Goal: Task Accomplishment & Management: Use online tool/utility

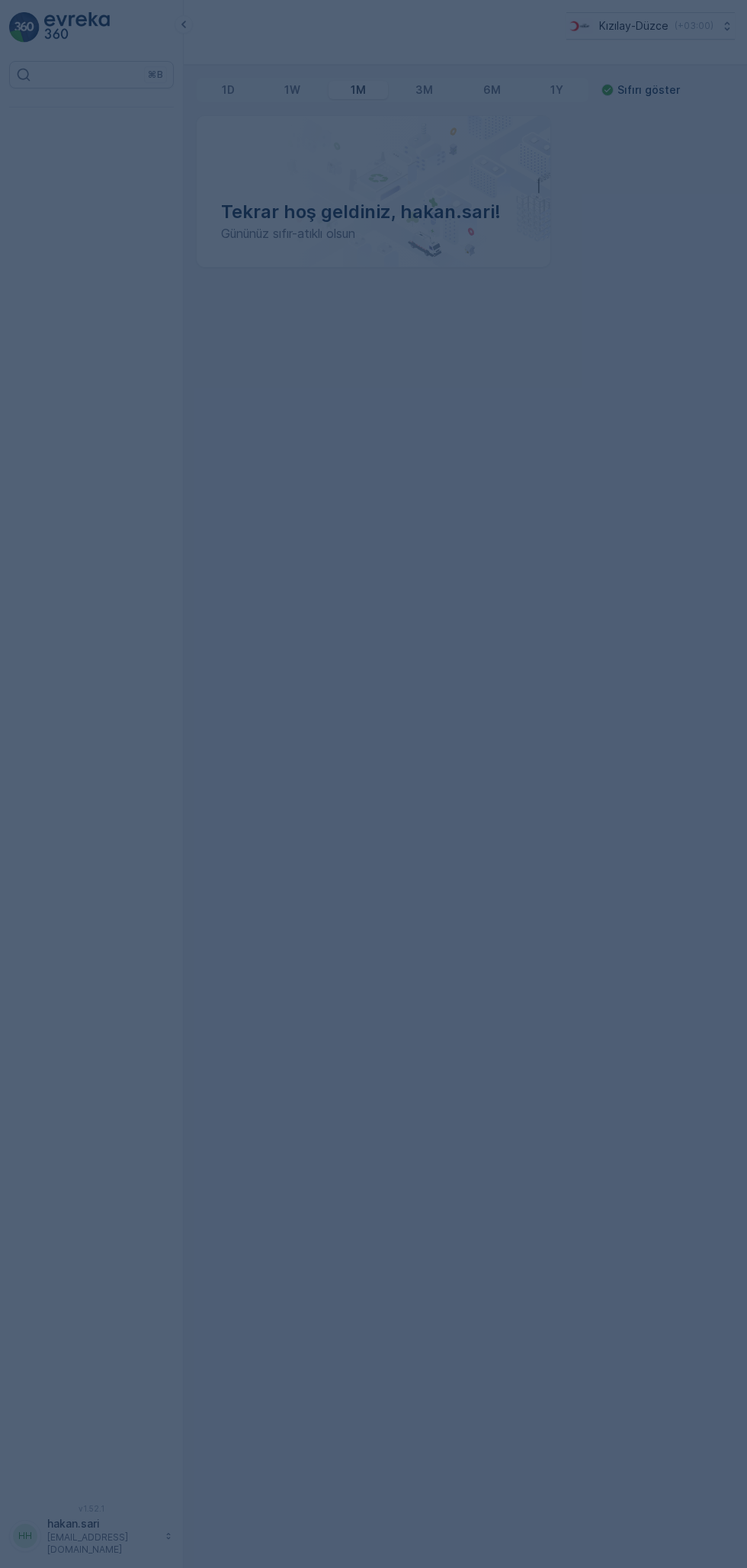
click at [83, 522] on div "⌘B" at bounding box center [91, 773] width 165 height 1425
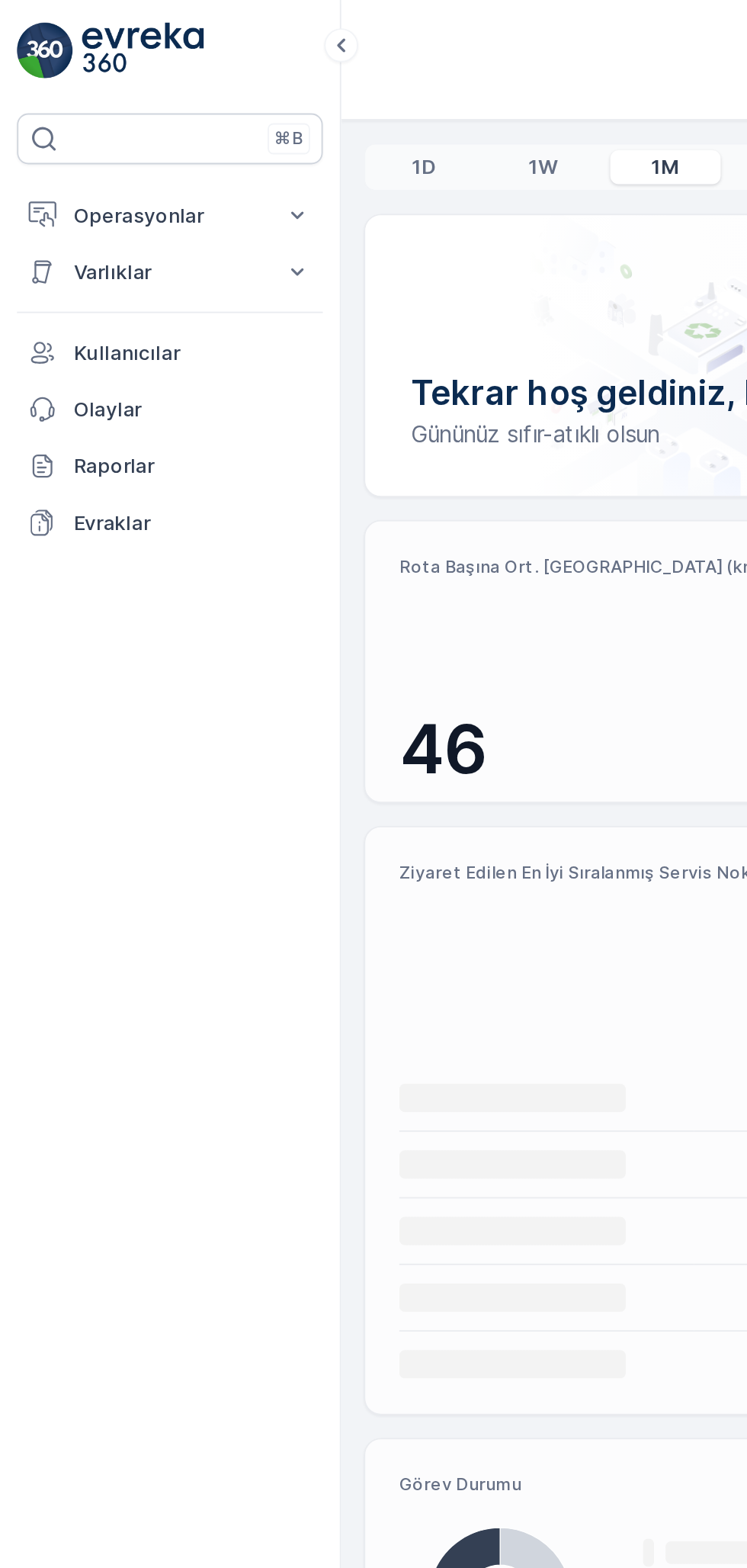
click at [117, 111] on p "Operasyonlar" at bounding box center [91, 116] width 104 height 16
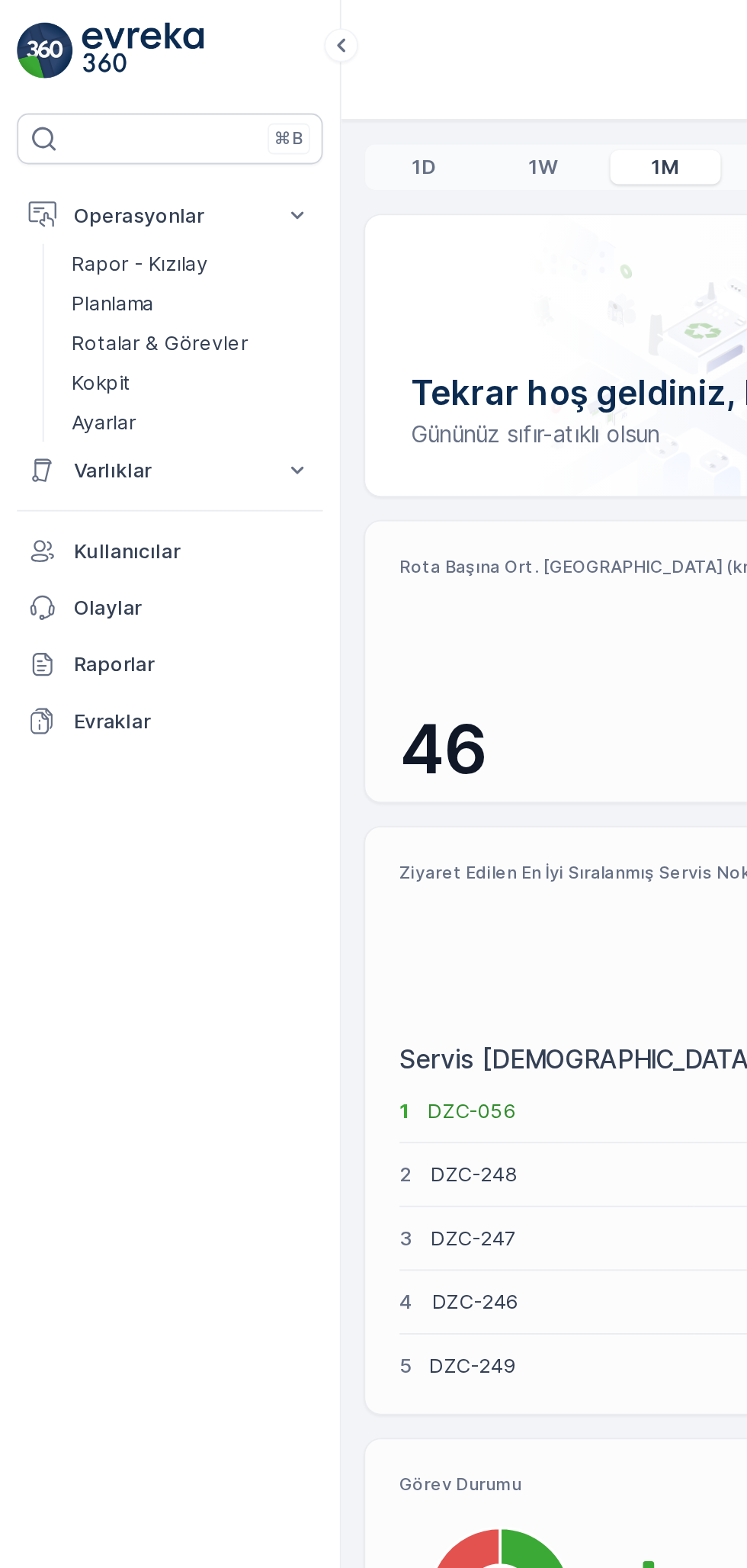
click at [56, 203] on p "Kokpit" at bounding box center [55, 206] width 32 height 16
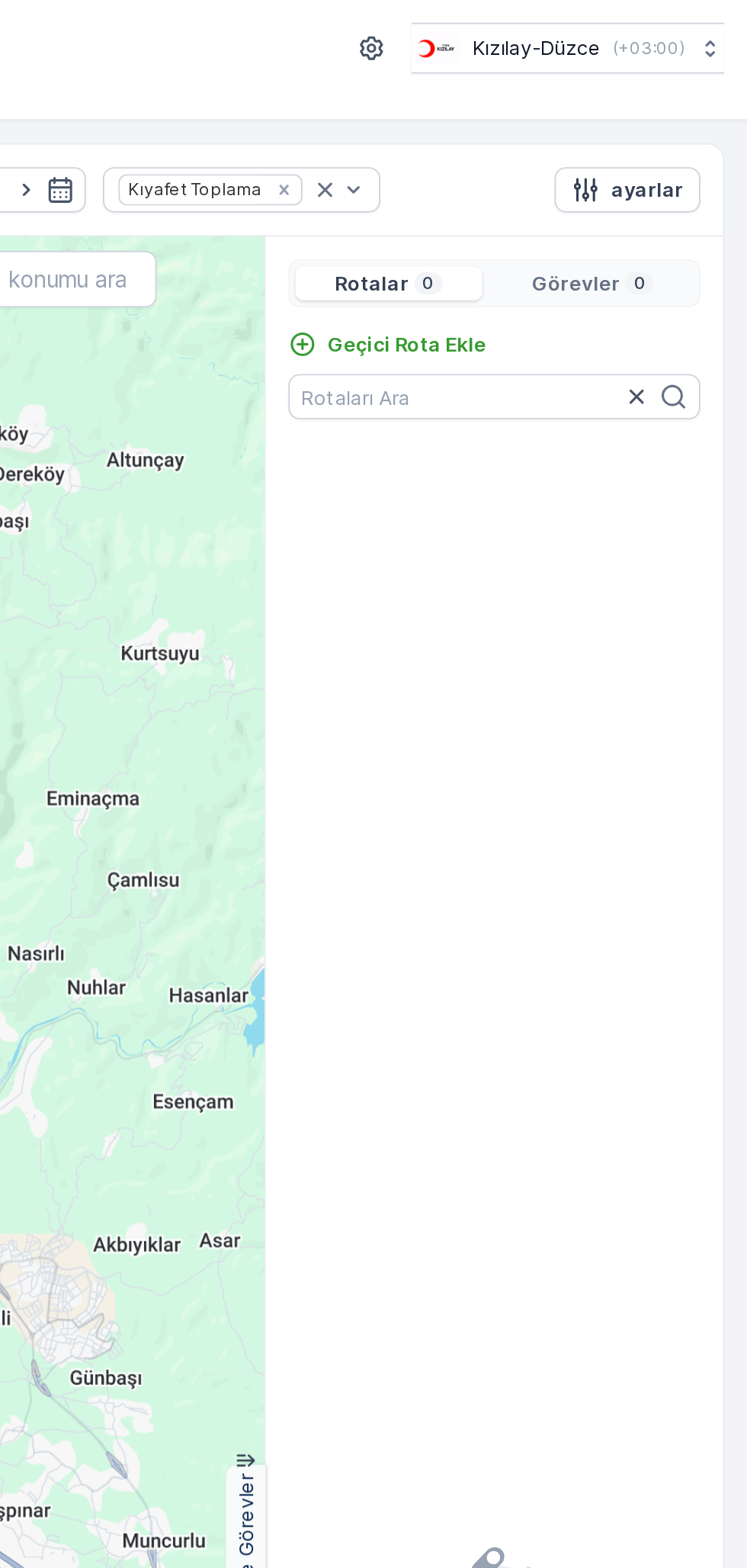
click at [567, 178] on p "Geçici Rota Ekle" at bounding box center [563, 186] width 85 height 16
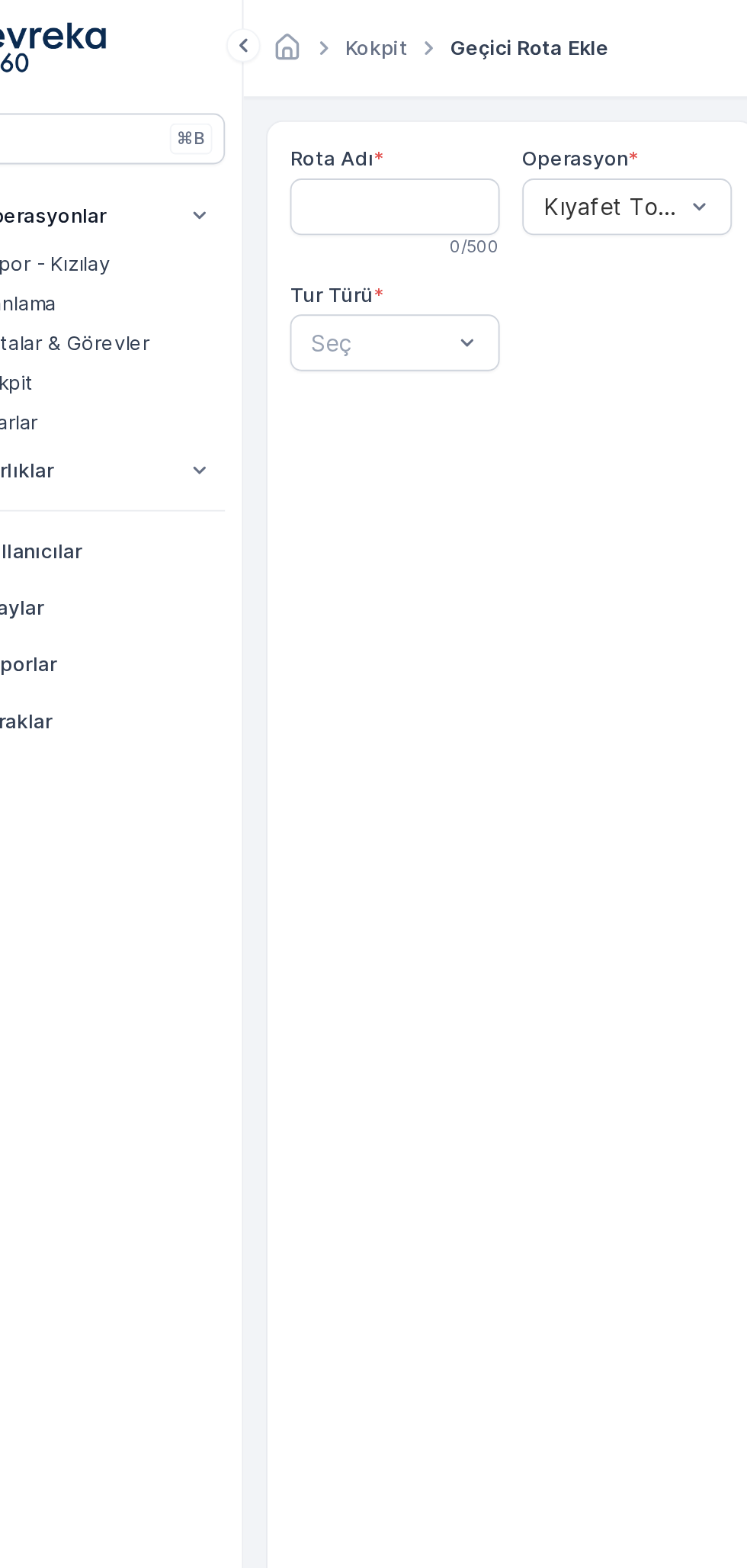
click at [265, 106] on Adı "Rota Adı" at bounding box center [265, 111] width 113 height 30
type Adı "KAYNAŞLI"
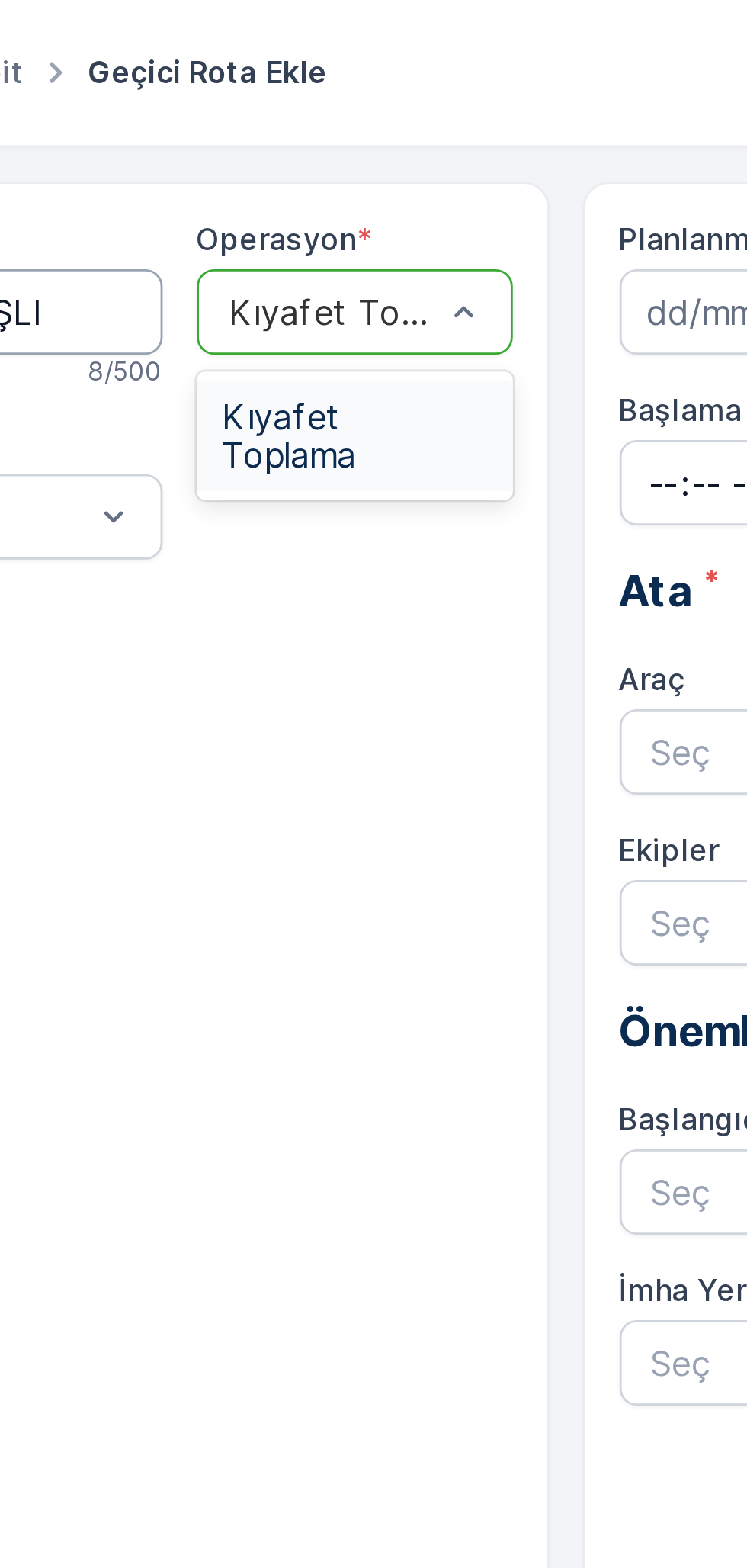
click at [393, 148] on span "Kıyafet Toplama" at bounding box center [391, 155] width 94 height 27
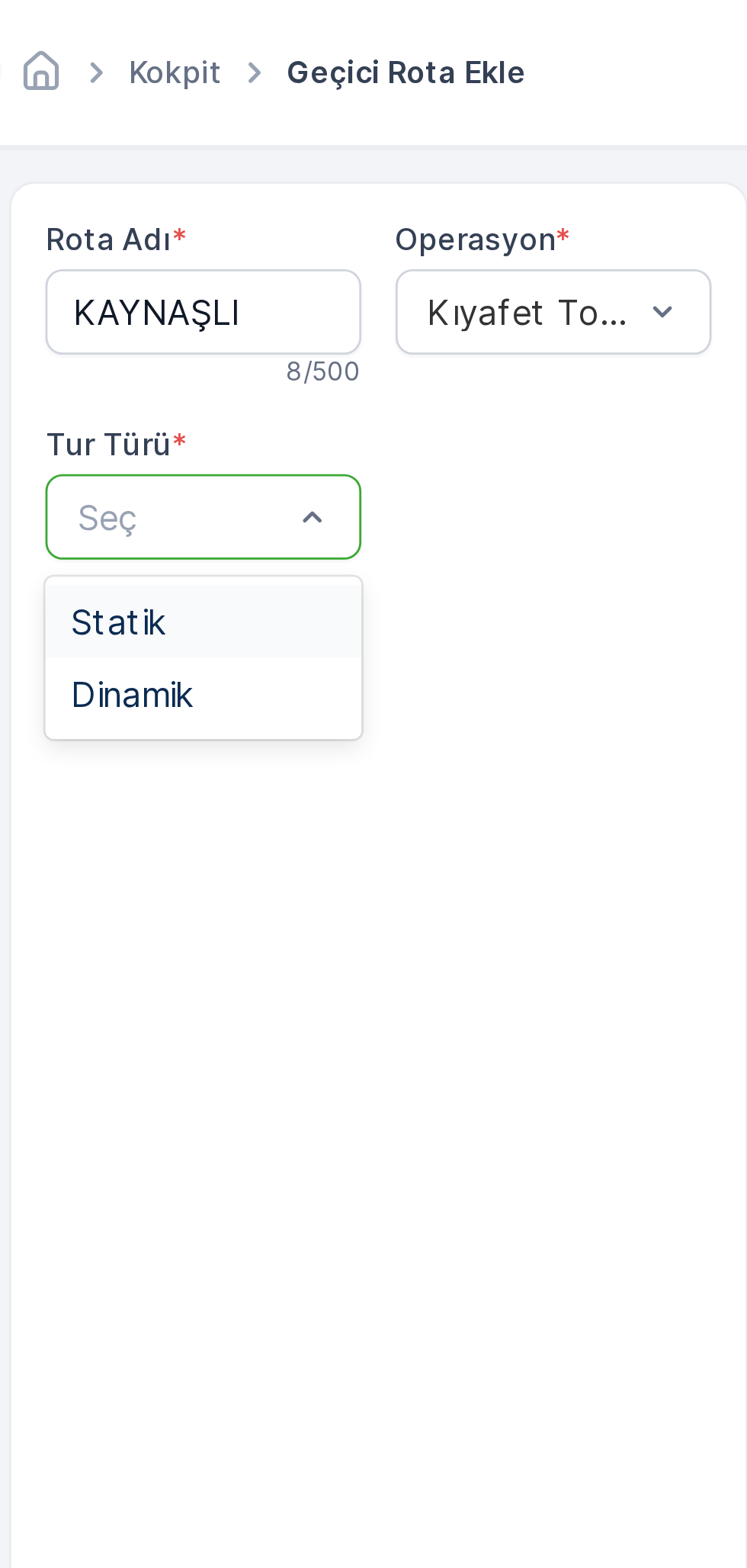
click at [237, 215] on span "Statik" at bounding box center [235, 222] width 33 height 14
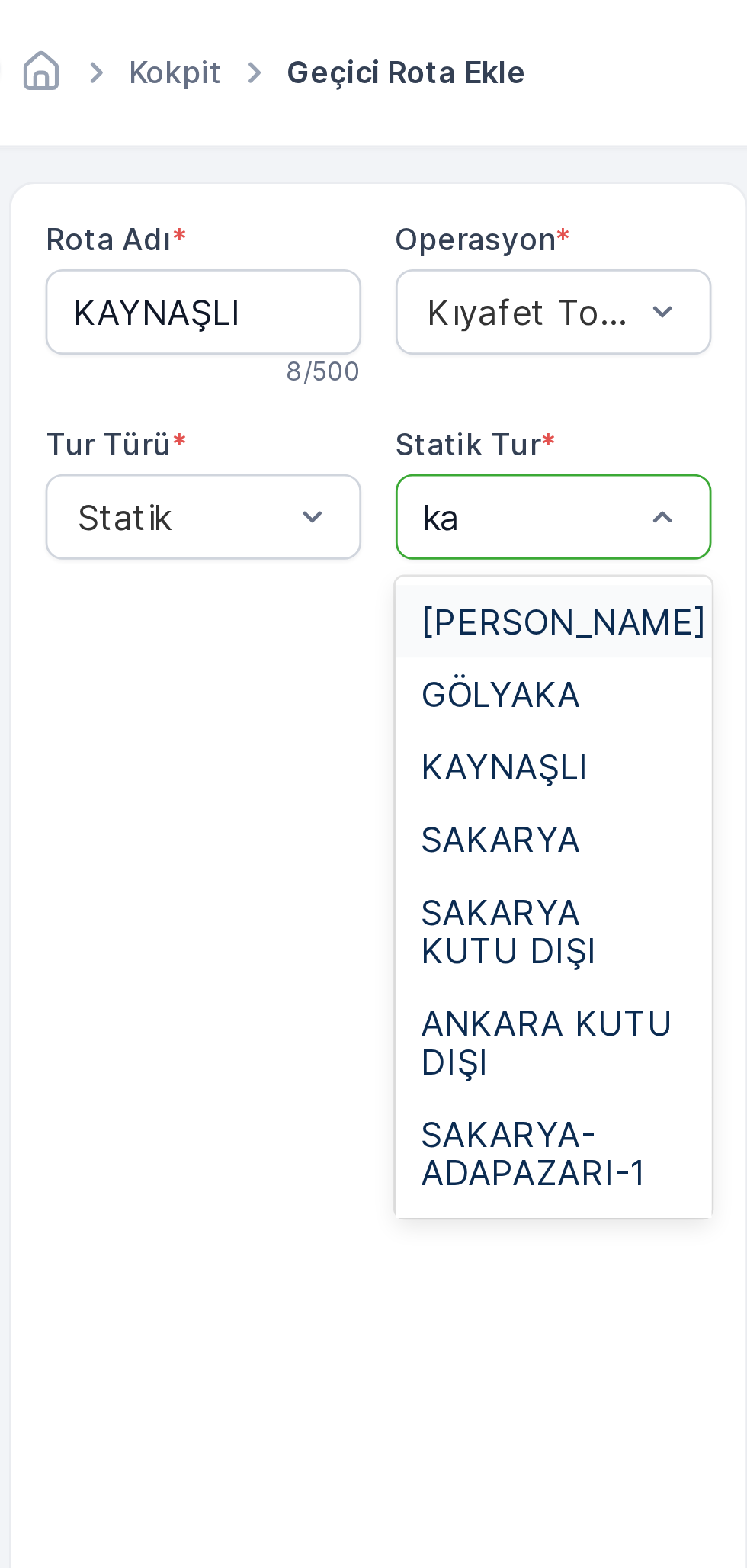
type input "kay"
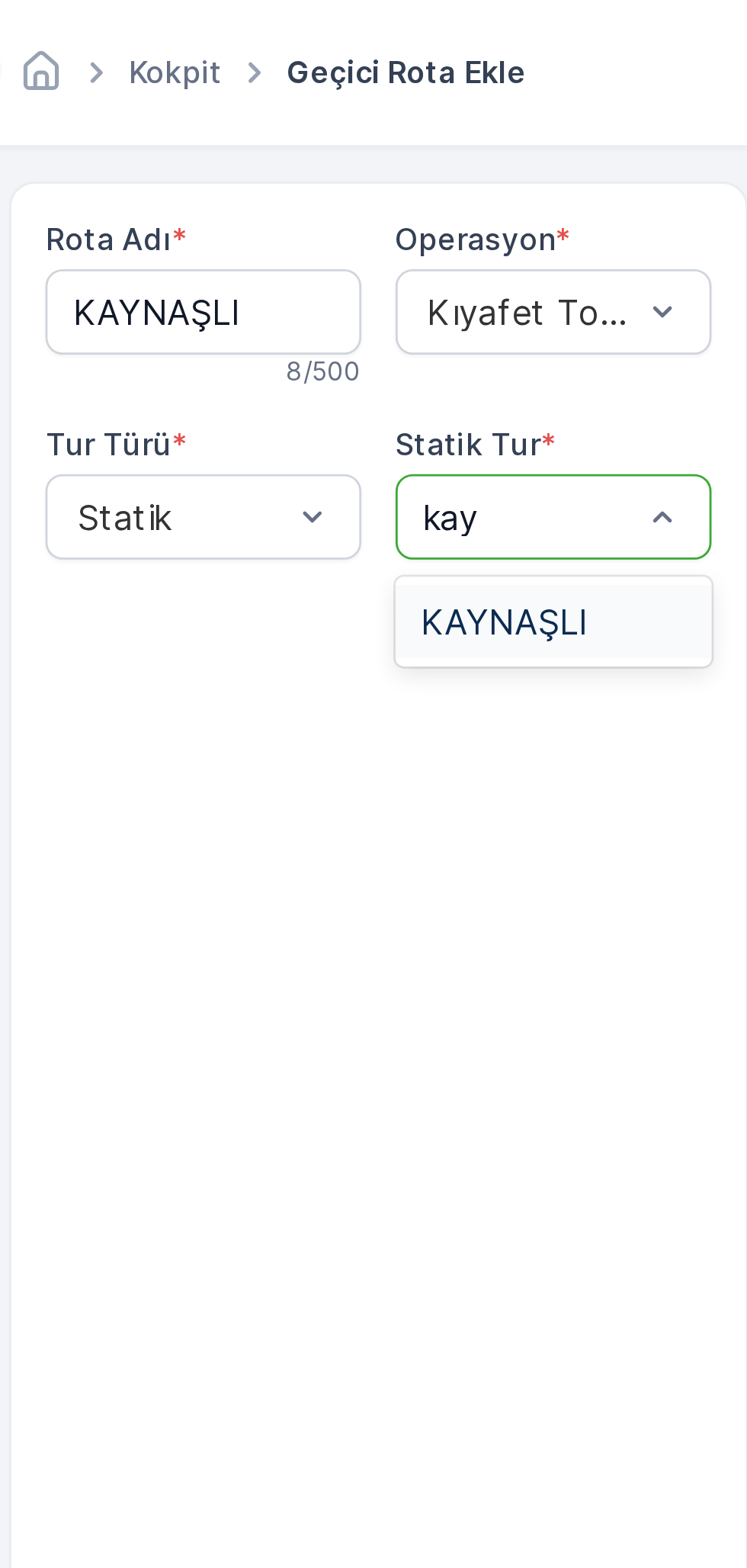
click at [374, 217] on span "KAYNAŞLI" at bounding box center [373, 222] width 60 height 14
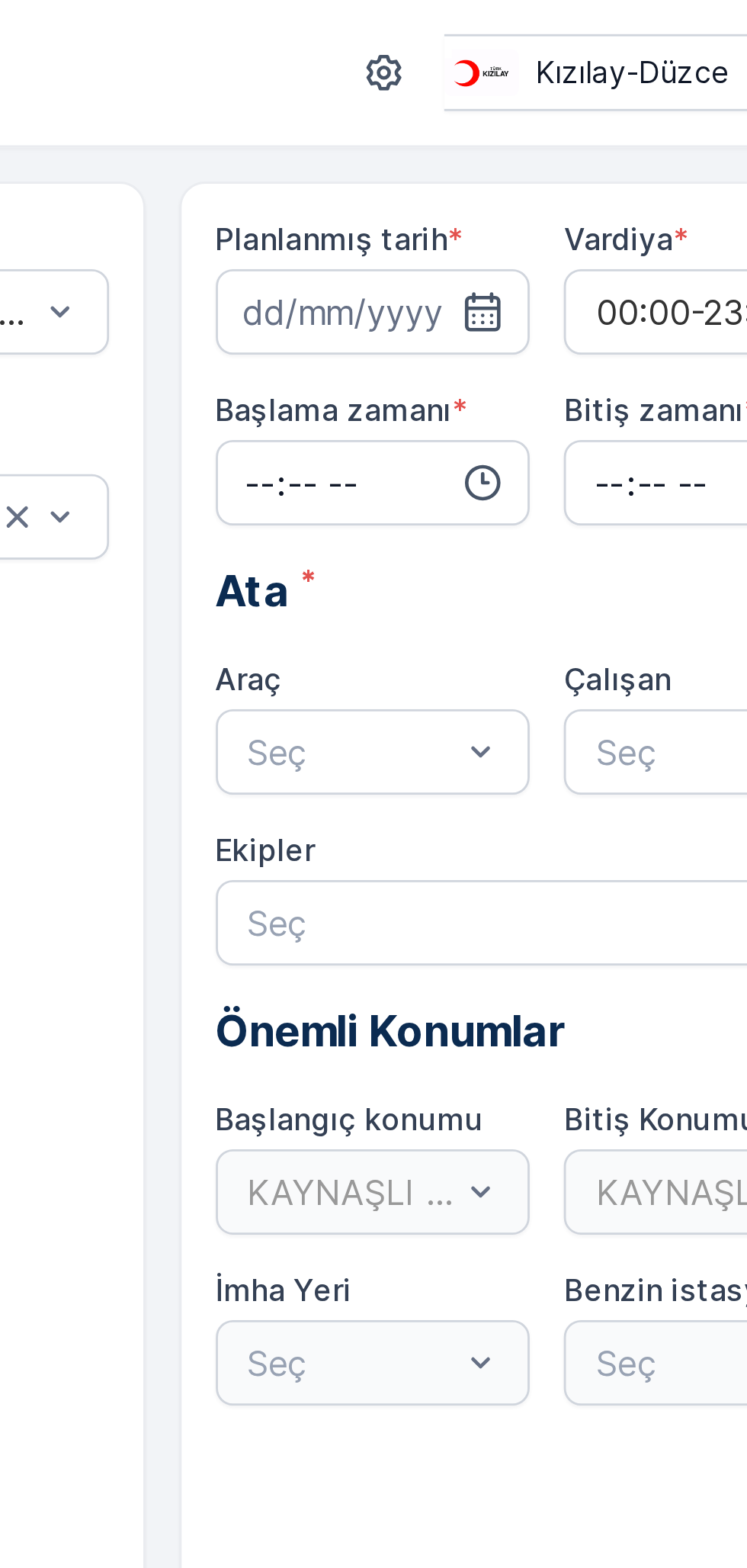
click at [574, 104] on icon "button" at bounding box center [580, 112] width 16 height 16
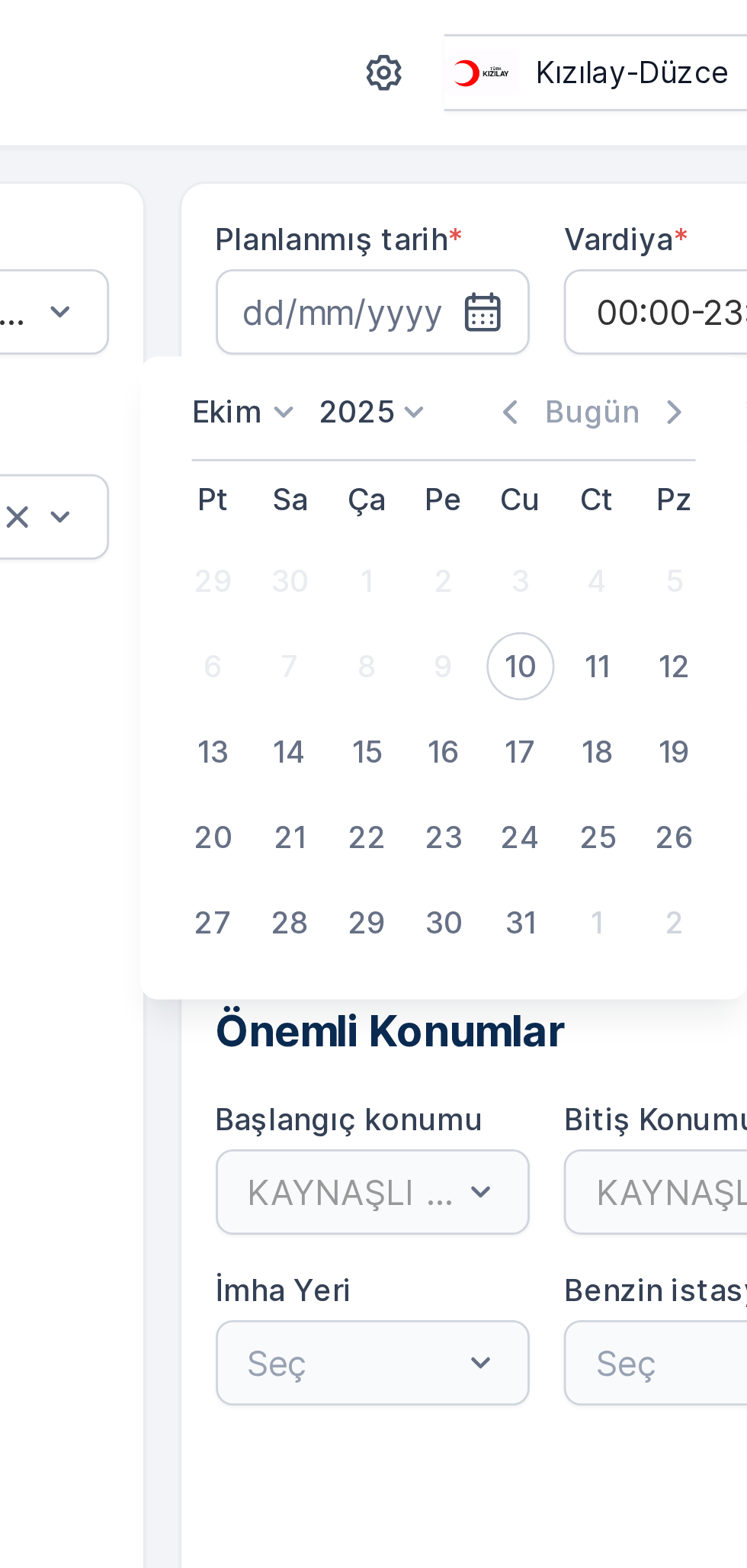
click at [547, 111] on input at bounding box center [541, 111] width 113 height 30
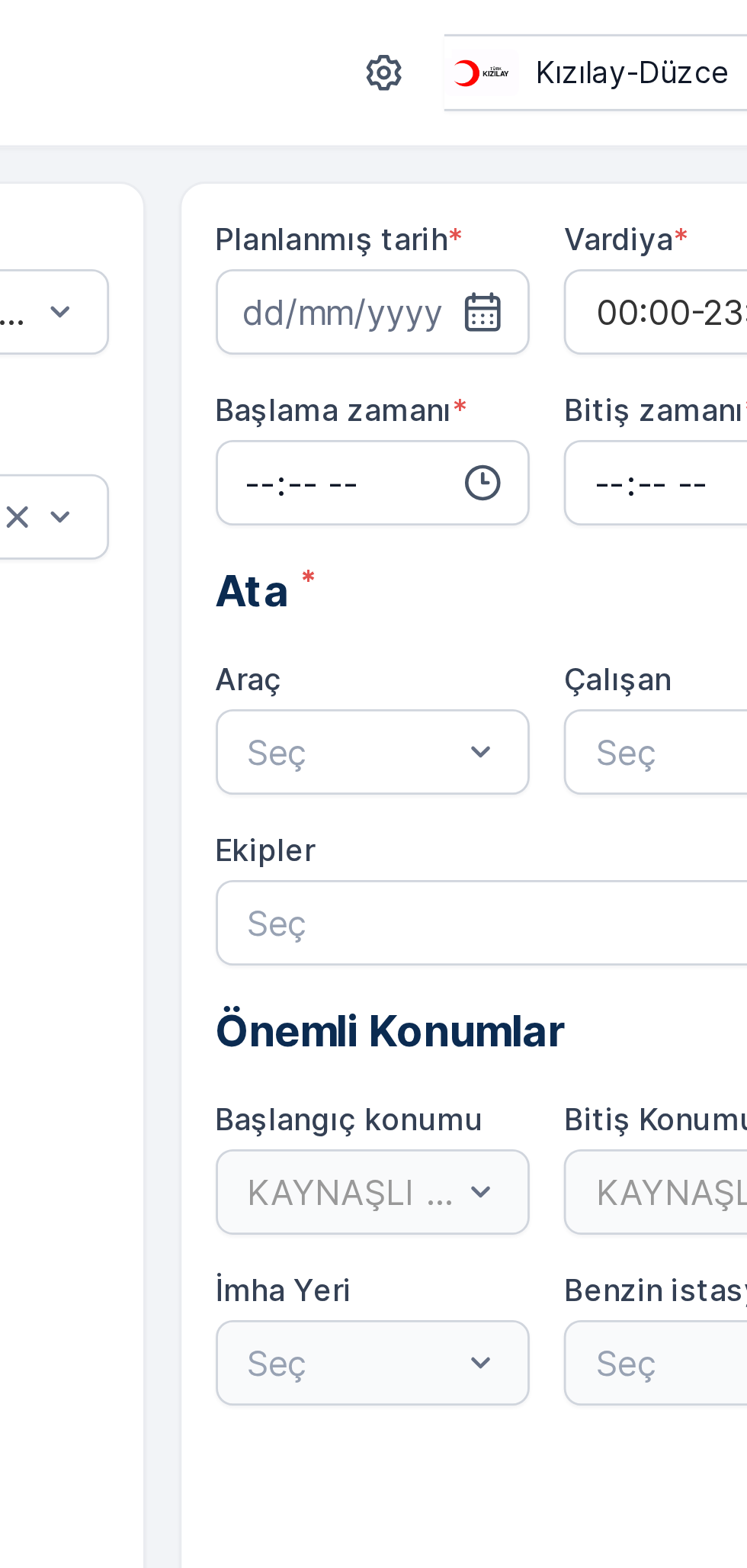
click at [580, 109] on icon "button" at bounding box center [580, 111] width 13 height 14
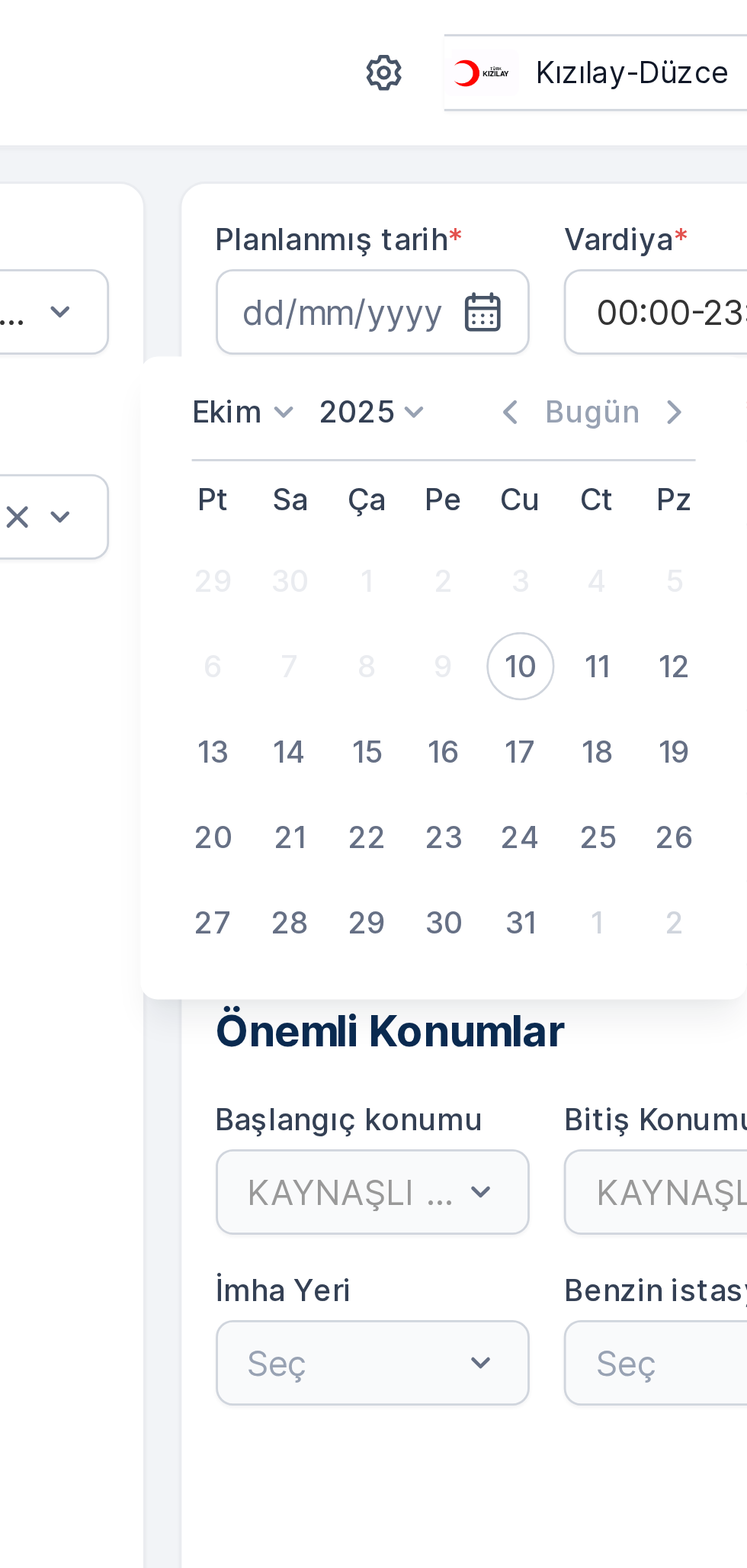
click at [602, 245] on div "10" at bounding box center [594, 238] width 25 height 25
type input "[DATE]"
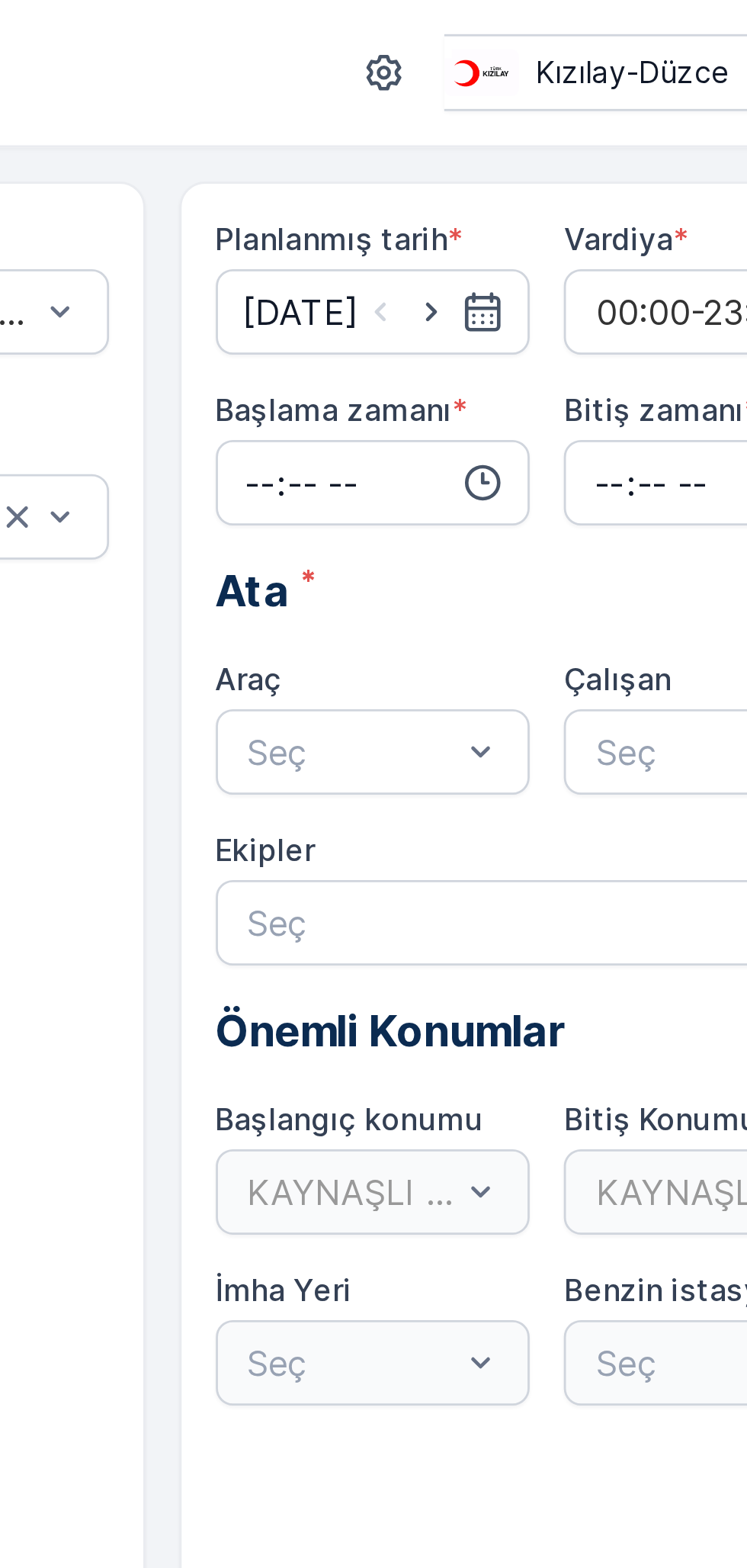
click at [536, 166] on input "time" at bounding box center [541, 172] width 113 height 30
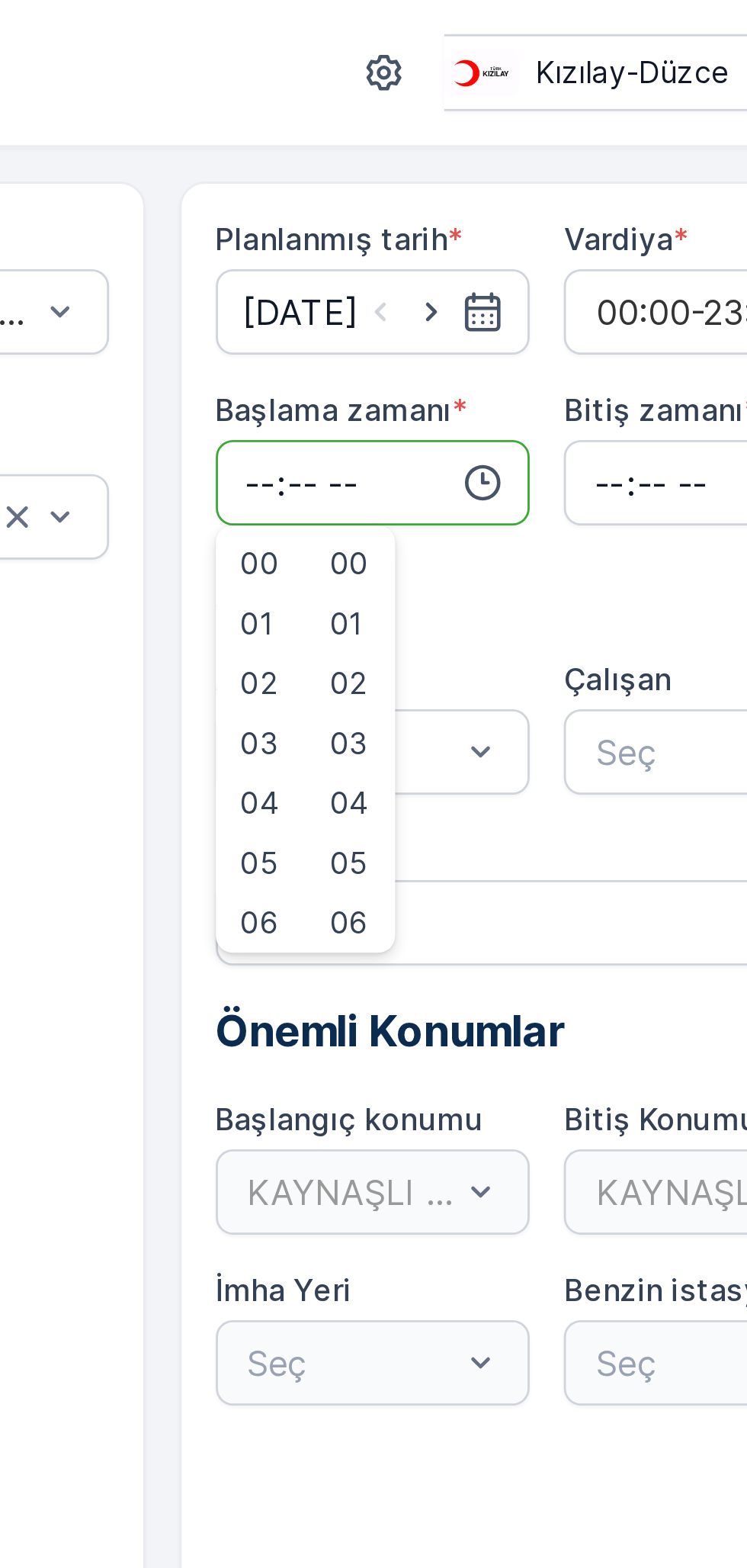
type input "08:03"
click at [634, 173] on input "time" at bounding box center [666, 172] width 113 height 30
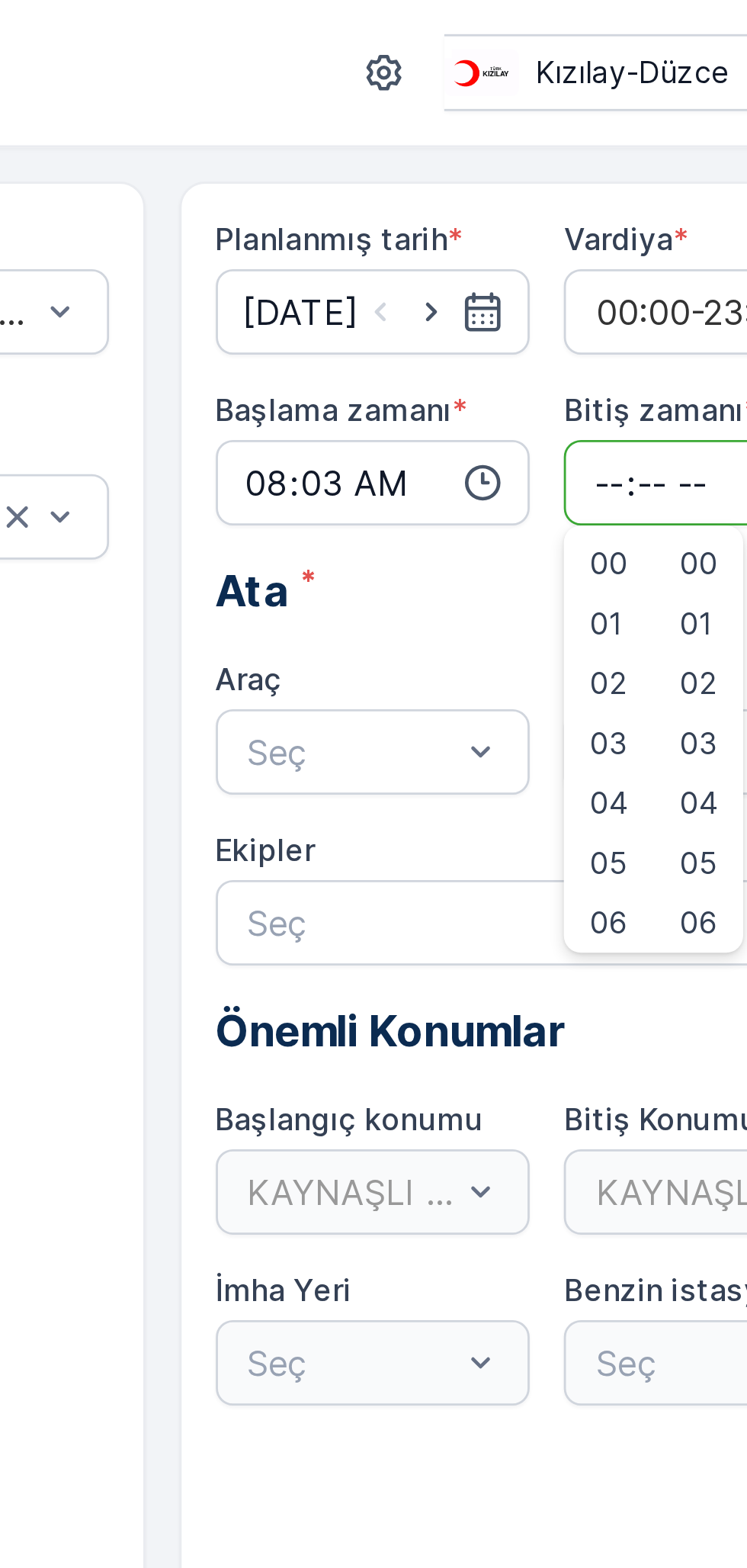
type input "18:00"
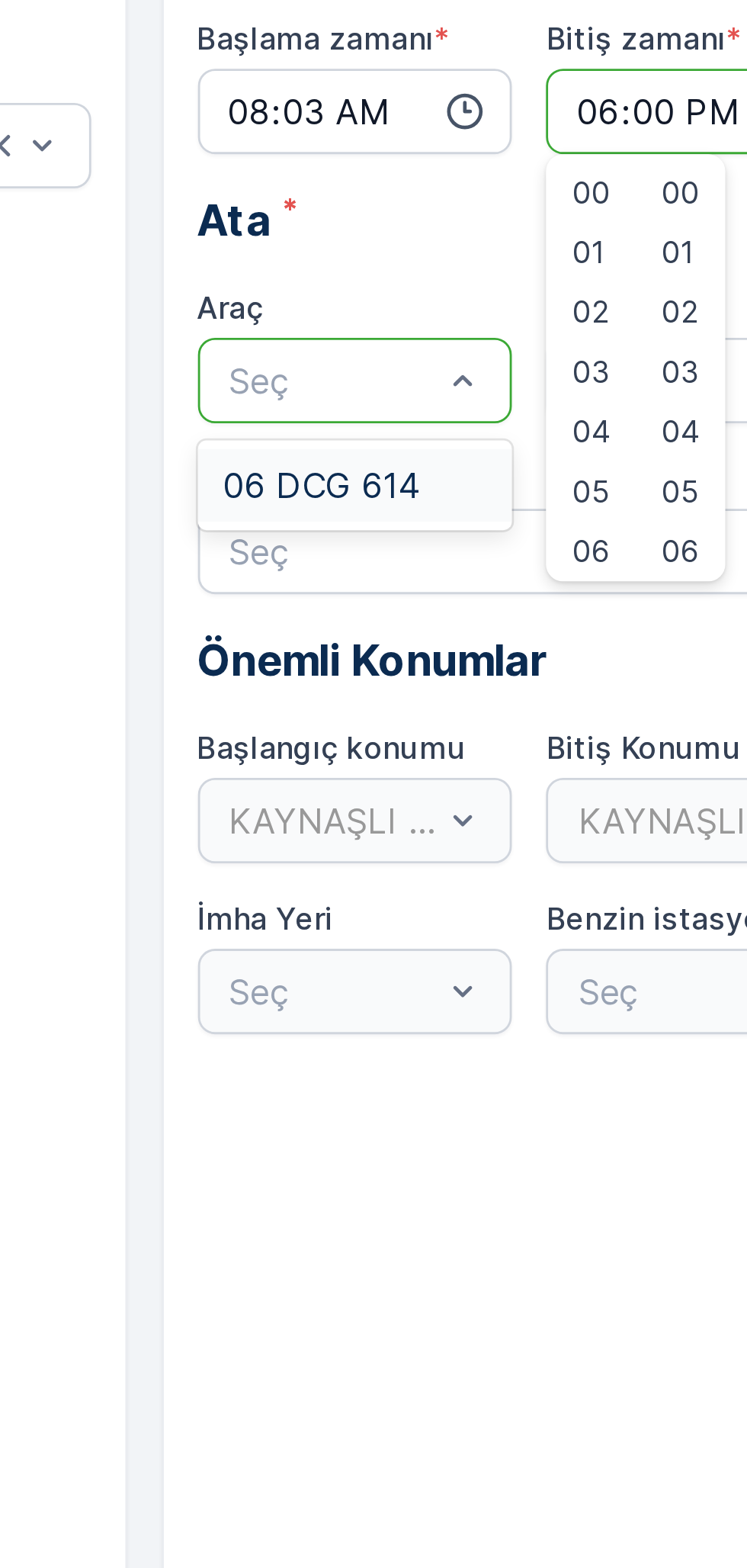
click at [520, 310] on span "06 DCG 614" at bounding box center [528, 306] width 70 height 14
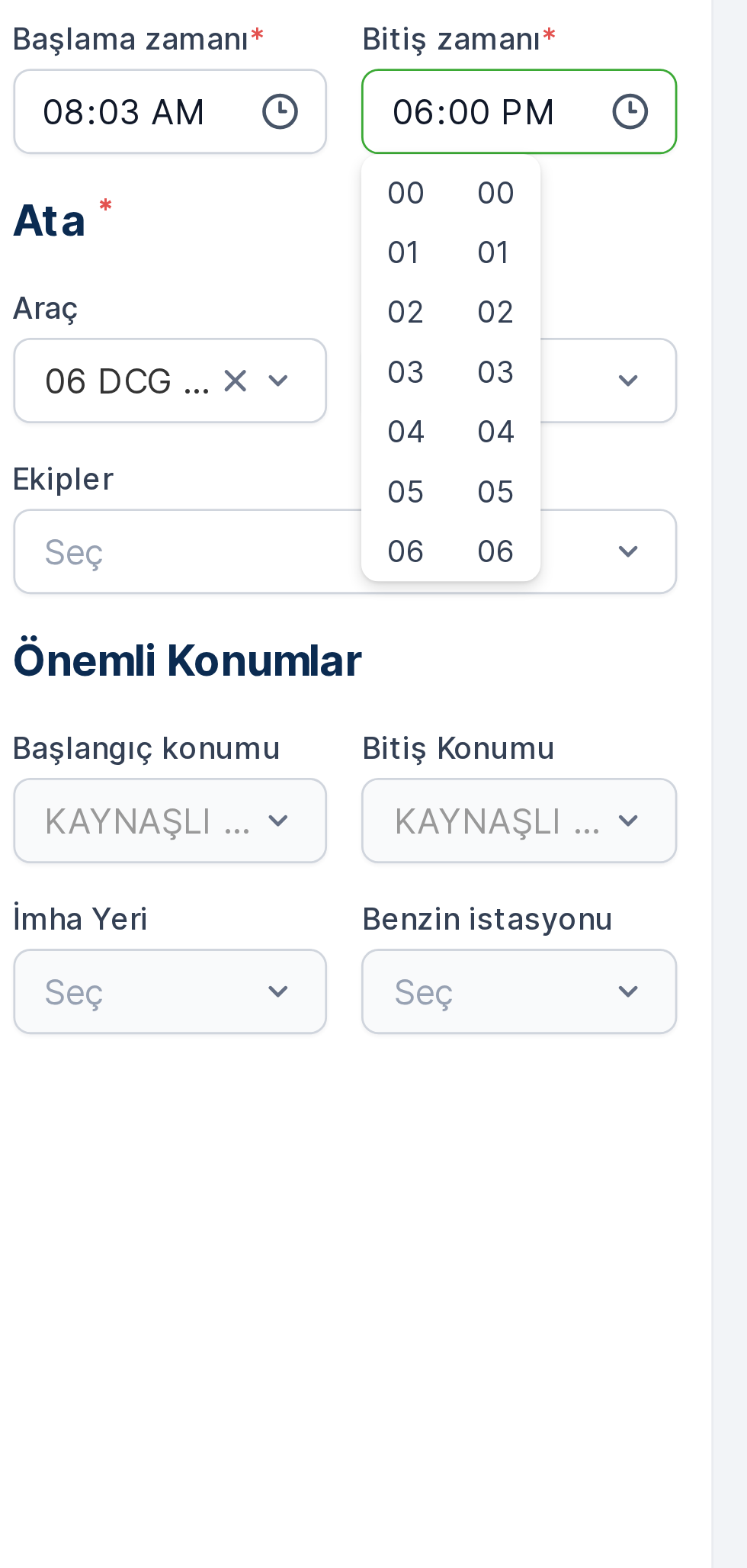
click at [524, 173] on input "08:03" at bounding box center [541, 172] width 113 height 30
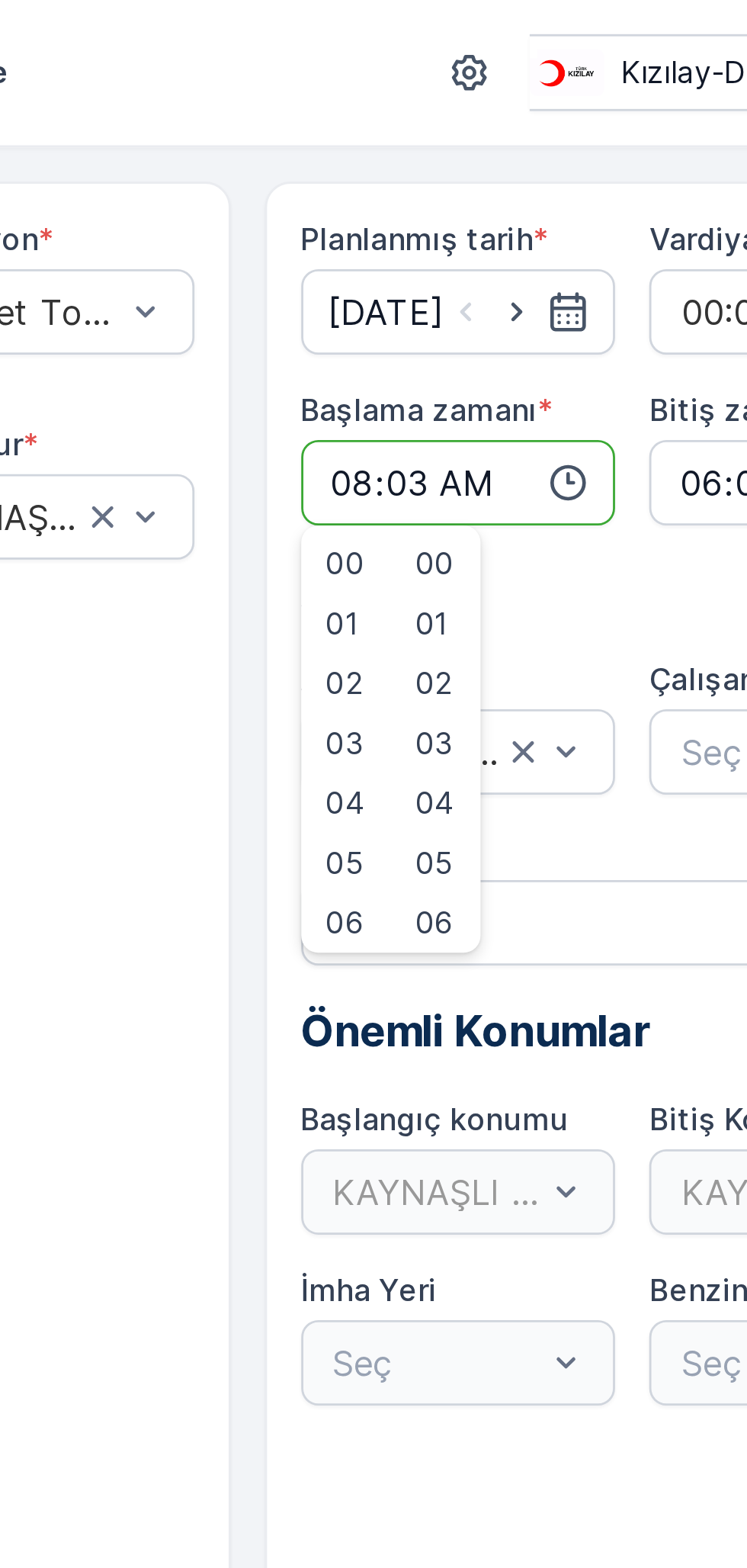
click at [517, 172] on input "08:03" at bounding box center [541, 172] width 113 height 30
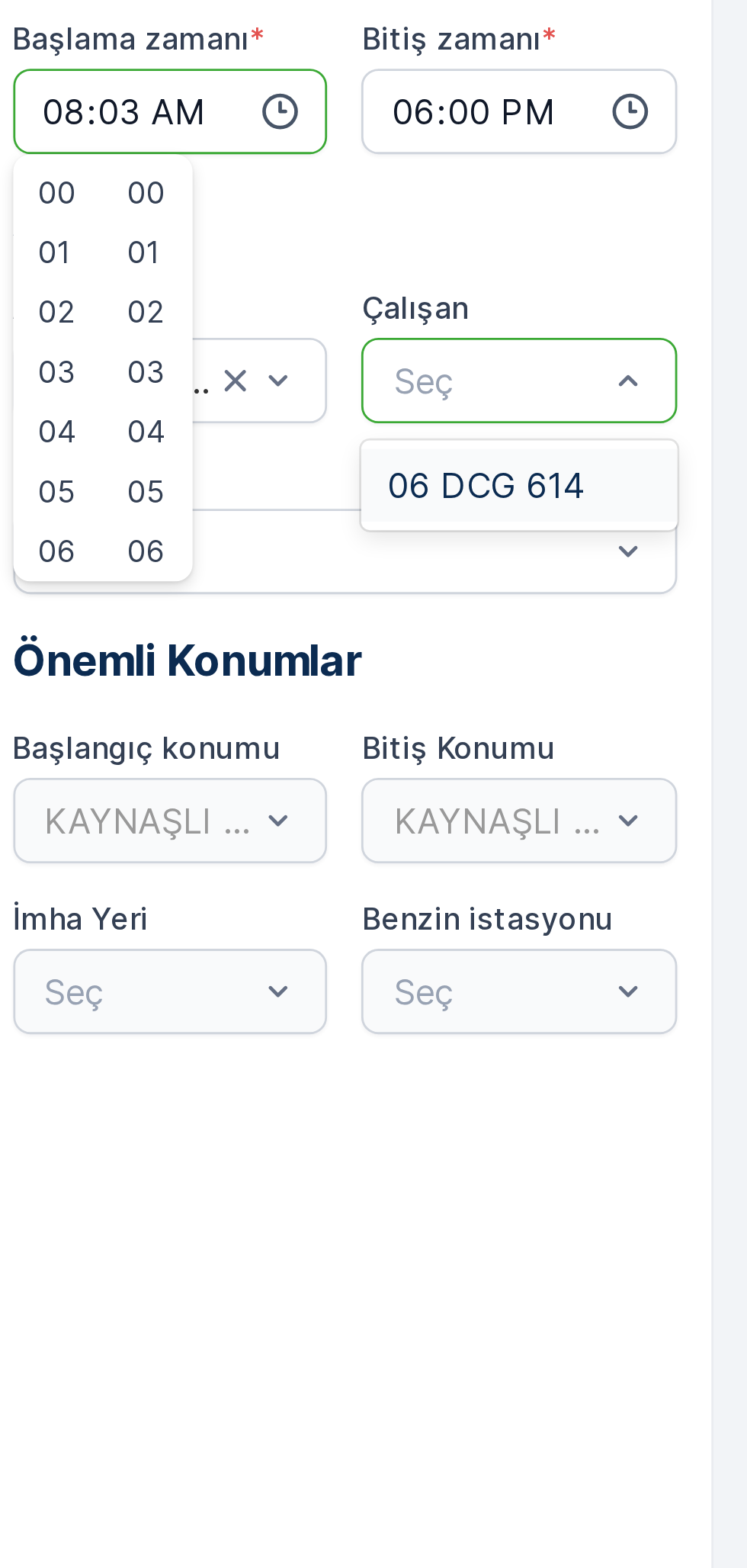
click at [659, 304] on span "06 DCG 614" at bounding box center [653, 306] width 70 height 14
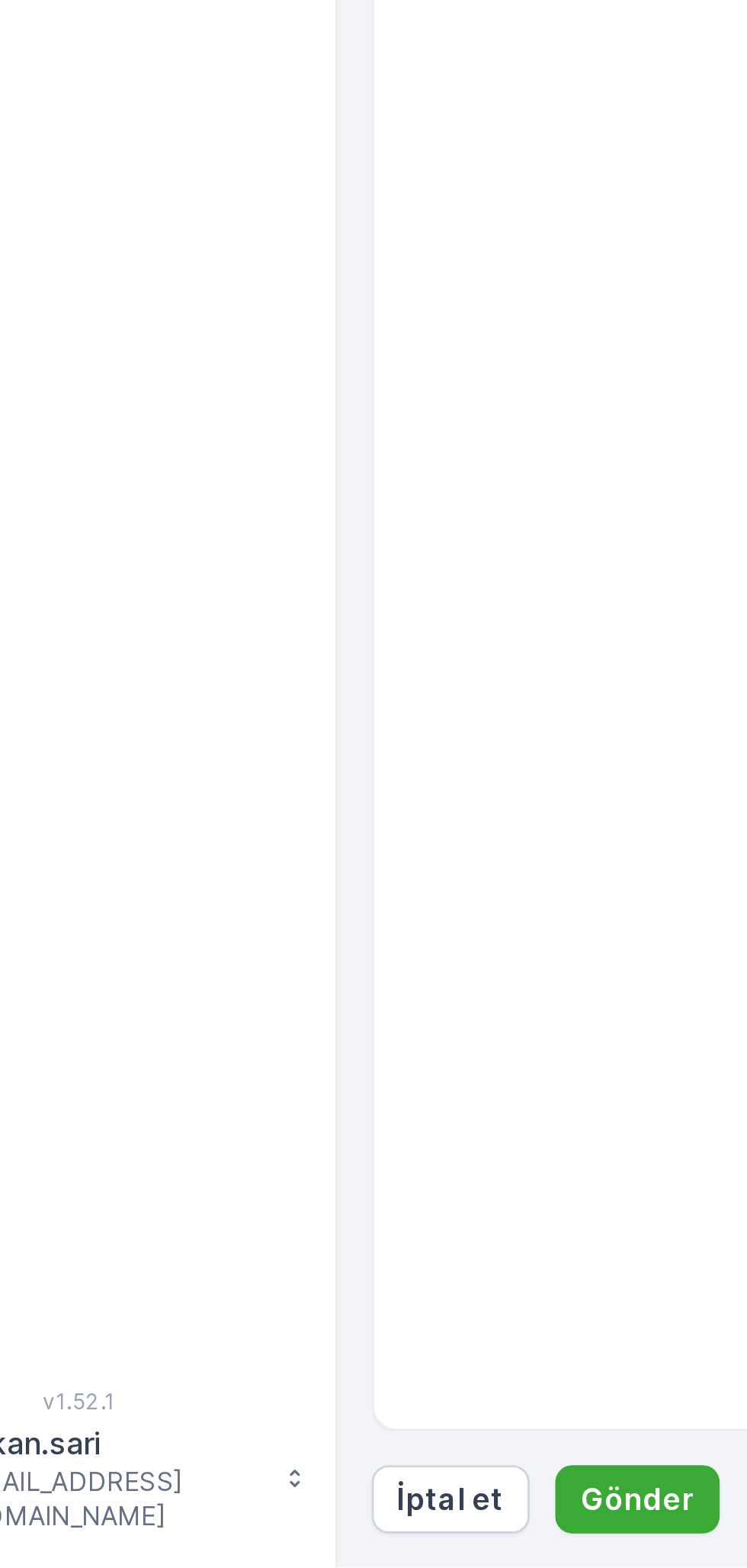
click at [286, 1545] on p "Gönder" at bounding box center [291, 1543] width 40 height 16
